Goal: Task Accomplishment & Management: Manage account settings

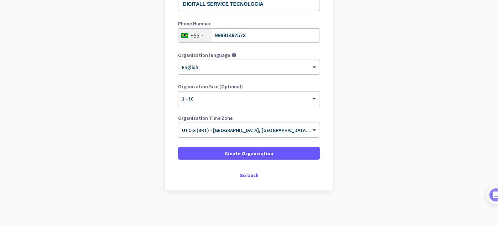
scroll to position [120, 0]
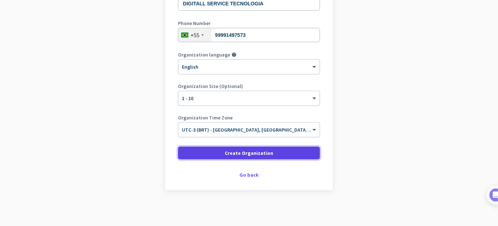
click at [266, 155] on span "Create Organization" at bounding box center [249, 152] width 49 height 7
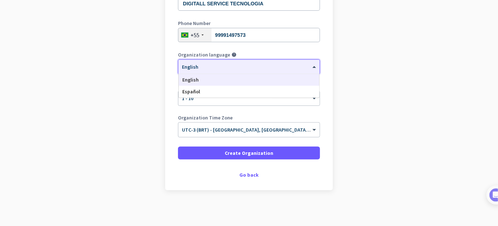
click at [311, 67] on span at bounding box center [315, 67] width 9 height 6
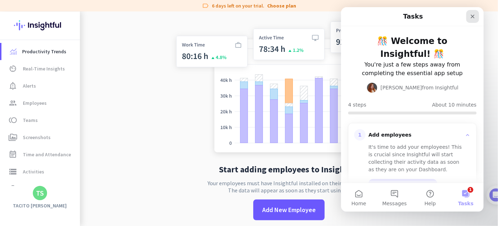
click at [472, 16] on icon "Close" at bounding box center [473, 17] width 4 height 4
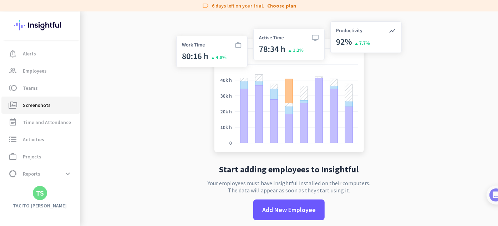
scroll to position [49, 0]
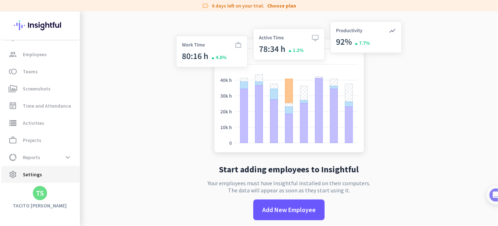
click at [36, 171] on span "Settings" at bounding box center [32, 174] width 19 height 9
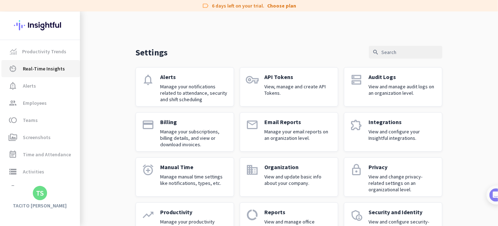
click at [46, 69] on span "Real-Time Insights" at bounding box center [44, 68] width 42 height 9
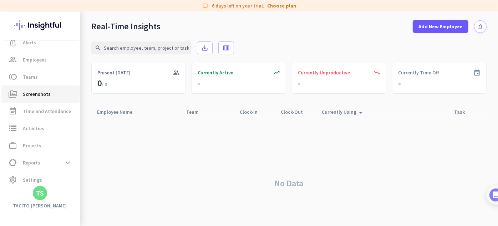
scroll to position [49, 0]
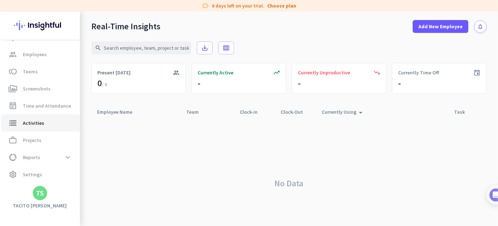
click at [41, 121] on span "Activities" at bounding box center [33, 123] width 21 height 9
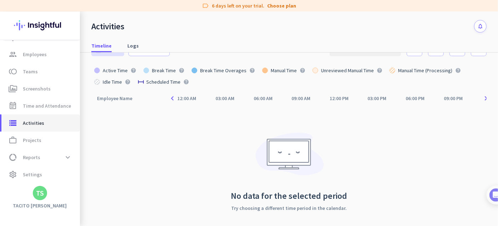
scroll to position [26, 0]
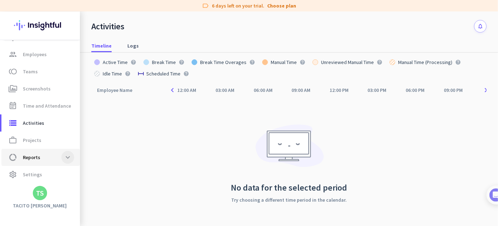
click at [67, 156] on span at bounding box center [67, 157] width 13 height 13
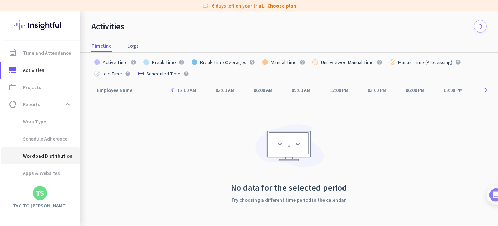
scroll to position [114, 0]
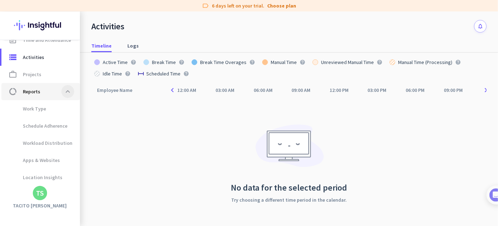
click at [63, 89] on span at bounding box center [67, 91] width 13 height 13
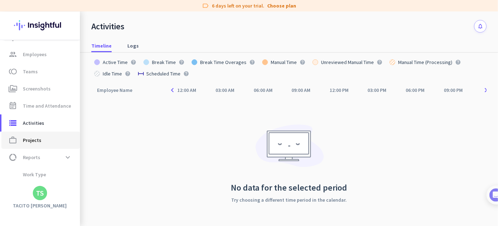
scroll to position [49, 0]
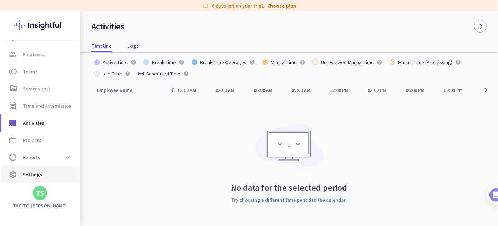
click at [32, 173] on span "Settings" at bounding box center [32, 174] width 19 height 9
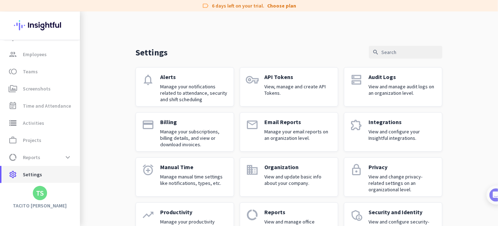
scroll to position [72, 0]
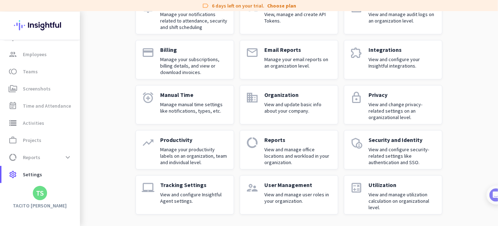
click at [166, 195] on p "View and configure Insightful Agent settings." at bounding box center [194, 197] width 68 height 13
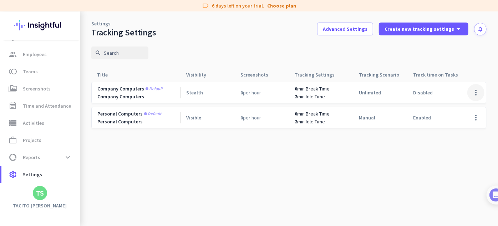
click at [480, 93] on span at bounding box center [476, 92] width 17 height 17
click at [396, 184] on div at bounding box center [249, 113] width 498 height 226
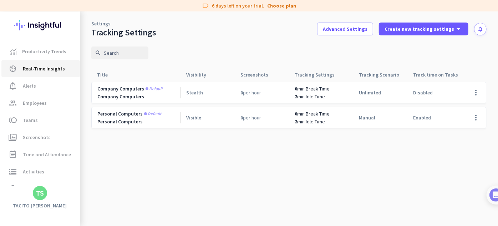
click at [44, 67] on span "Real-Time Insights" at bounding box center [44, 68] width 42 height 9
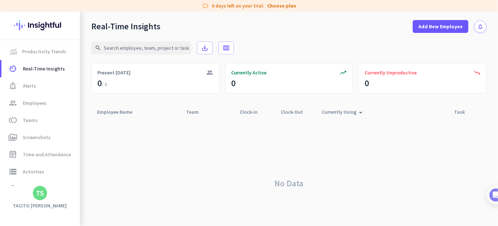
click at [41, 25] on img at bounding box center [40, 25] width 52 height 28
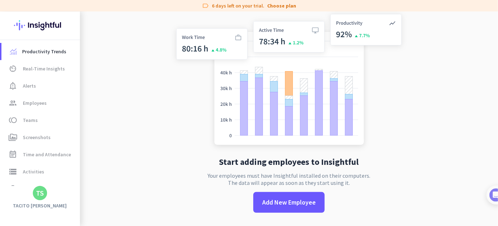
scroll to position [11, 0]
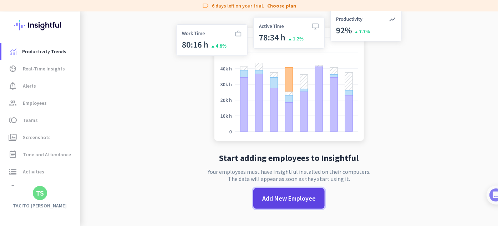
click at [280, 198] on span "Add New Employee" at bounding box center [289, 197] width 54 height 9
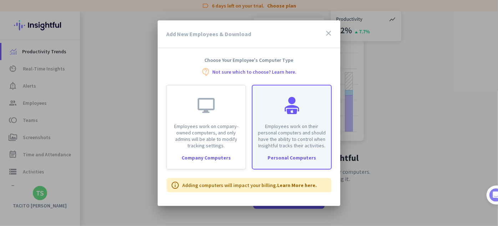
click at [292, 158] on div "Personal Computers" at bounding box center [292, 157] width 79 height 5
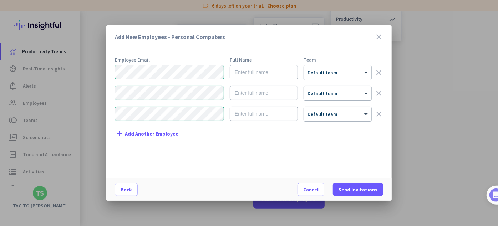
click at [379, 116] on icon "clear" at bounding box center [379, 114] width 9 height 9
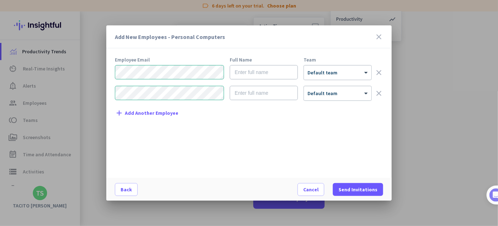
click at [382, 96] on icon "clear" at bounding box center [379, 93] width 9 height 9
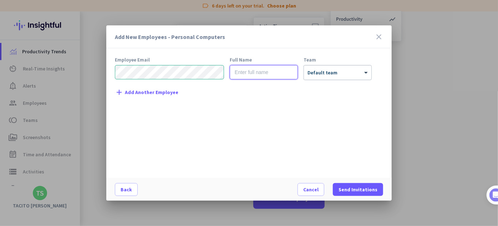
click at [285, 69] on input "text" at bounding box center [264, 72] width 68 height 14
click at [362, 71] on div at bounding box center [337, 70] width 67 height 6
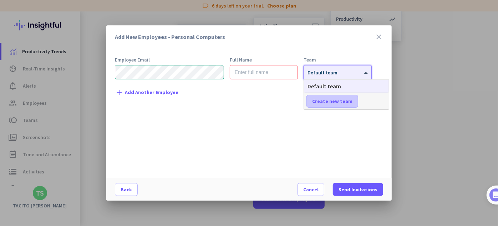
click at [316, 104] on span "Create new team" at bounding box center [332, 100] width 40 height 7
click at [325, 102] on input "text" at bounding box center [333, 101] width 53 height 13
type input "DIGITALL"
click at [380, 104] on span "Save" at bounding box center [375, 101] width 11 height 6
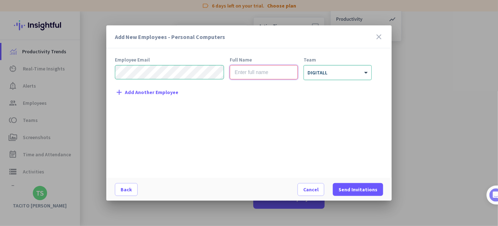
click at [255, 73] on input "text" at bounding box center [264, 72] width 68 height 14
type input "ANTONIO"
click at [47, 66] on div "Add New Employees - Personal Computers close Employee Email Full Name Team ANTO…" at bounding box center [249, 113] width 498 height 226
click at [68, 71] on div "Add New Employees - Personal Computers close Employee Email Full Name Team ANTO…" at bounding box center [249, 113] width 498 height 226
click at [65, 64] on div "Add New Employees - Personal Computers close Employee Email Full Name Team ANTO…" at bounding box center [249, 113] width 498 height 226
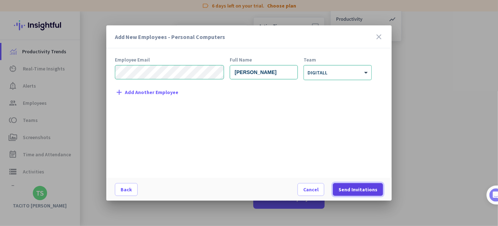
click at [357, 191] on span "Send Invitations" at bounding box center [358, 189] width 39 height 7
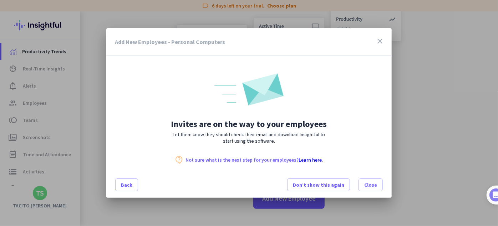
scroll to position [0, 0]
click at [364, 185] on span "Close" at bounding box center [370, 184] width 13 height 7
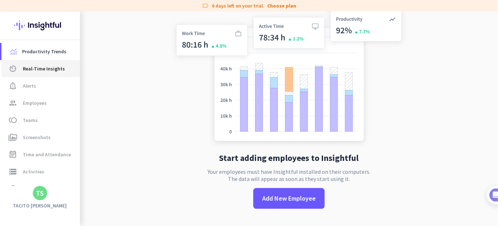
click at [47, 72] on span "Real-Time Insights" at bounding box center [44, 68] width 42 height 9
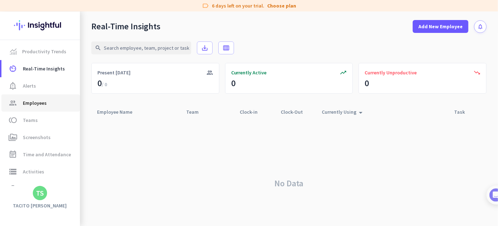
click at [38, 101] on span "Employees" at bounding box center [35, 103] width 24 height 9
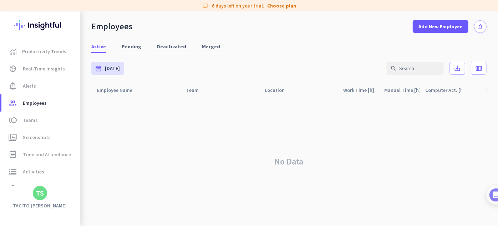
click at [359, 139] on div "No Data" at bounding box center [289, 161] width 396 height 129
click at [129, 45] on span "Pending" at bounding box center [132, 46] width 20 height 7
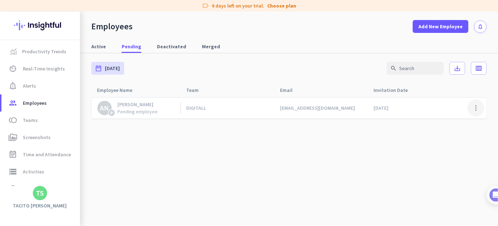
click at [470, 109] on span at bounding box center [476, 107] width 17 height 17
click at [319, 158] on div at bounding box center [249, 113] width 498 height 226
click at [291, 162] on cdk-virtual-scroll-viewport "AN P ANTONIO Pending employee DIGITALL toiin@digitallservice.com.br Sep 10, 202…" at bounding box center [289, 161] width 396 height 129
